Goal: Navigation & Orientation: Find specific page/section

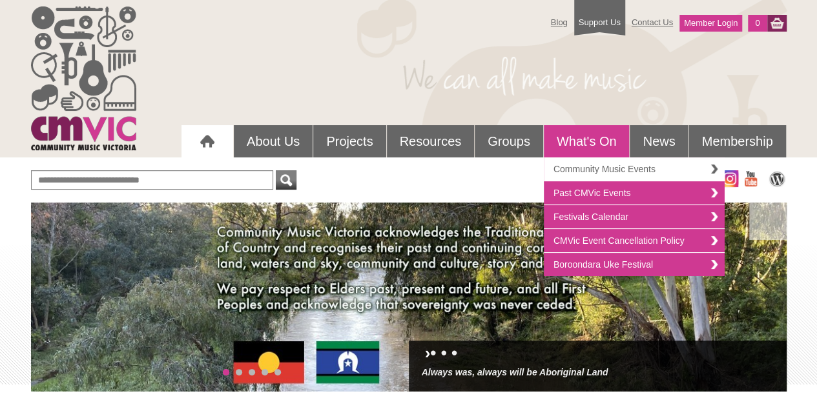
click at [583, 165] on link "Community Music Events" at bounding box center [634, 170] width 181 height 24
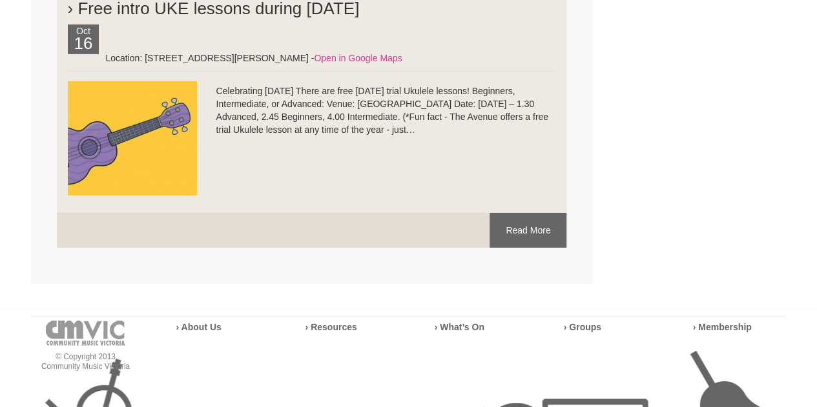
scroll to position [4650, 0]
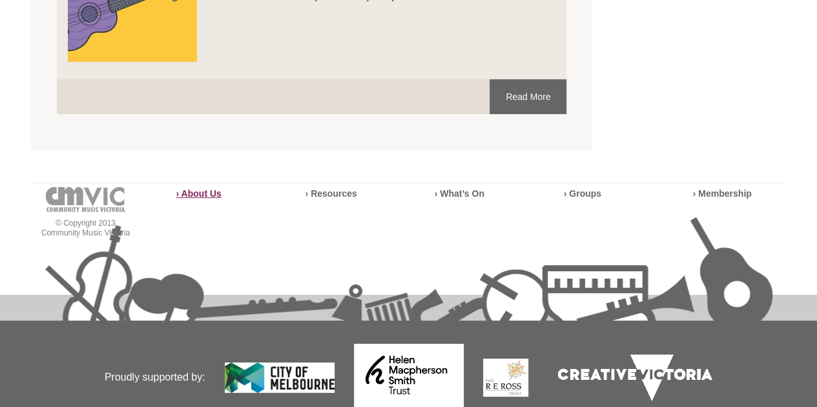
click at [203, 189] on strong "› About Us" at bounding box center [198, 194] width 45 height 10
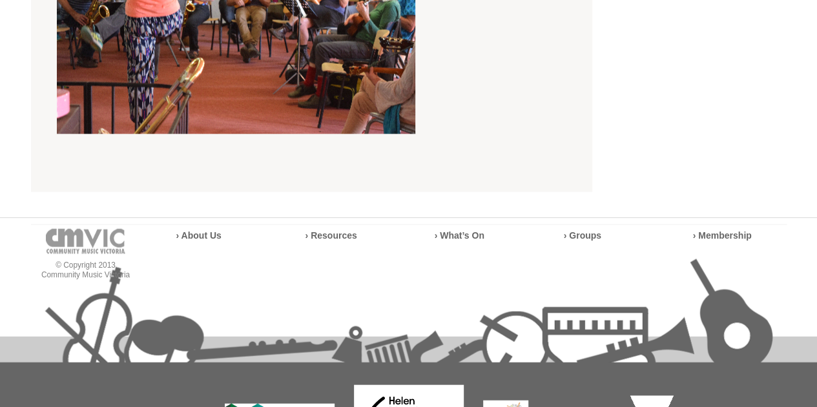
scroll to position [3681, 0]
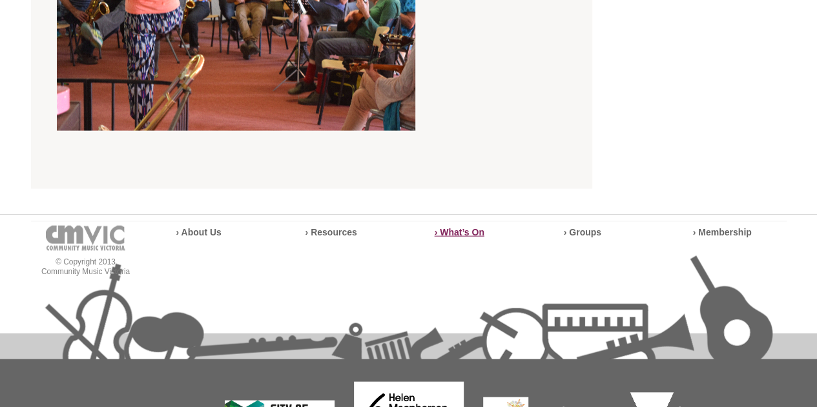
click at [446, 227] on strong "› What’s On" at bounding box center [460, 232] width 50 height 10
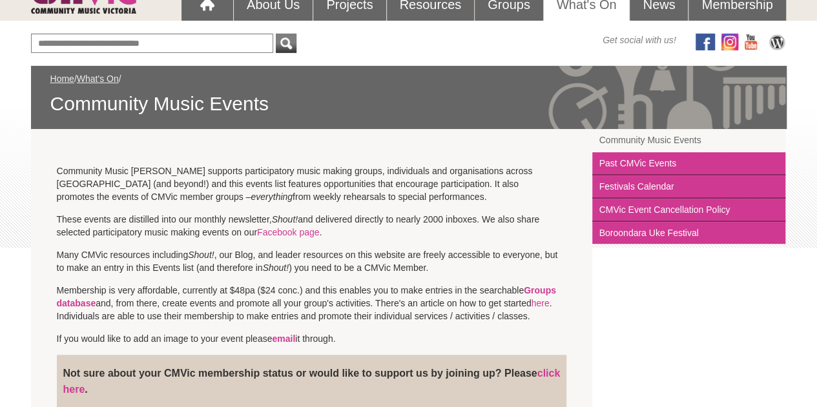
scroll to position [129, 0]
